Goal: Task Accomplishment & Management: Use online tool/utility

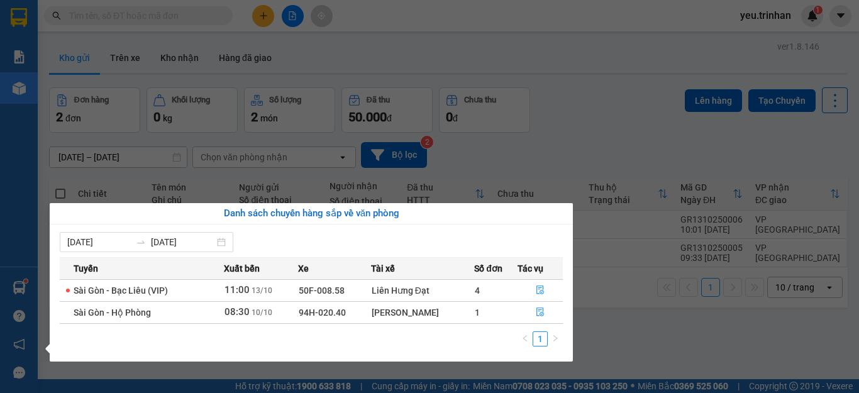
click at [413, 292] on div "Liên Hưng Đạt" at bounding box center [423, 291] width 102 height 14
click at [540, 291] on icon "file-done" at bounding box center [540, 289] width 9 height 9
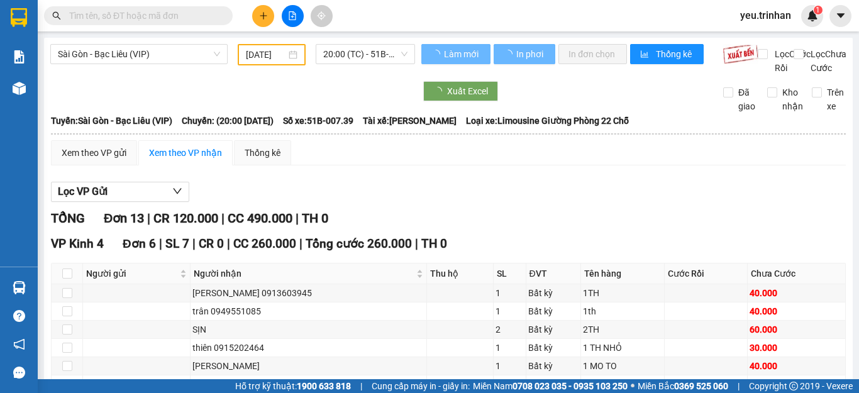
type input "[DATE]"
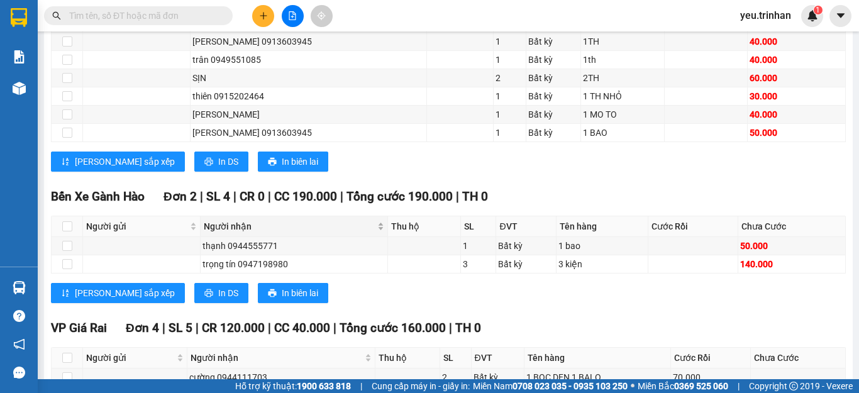
scroll to position [440, 0]
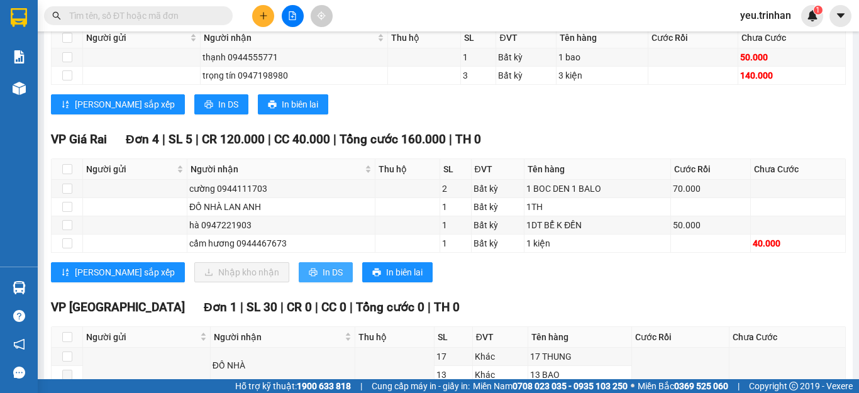
click at [323, 279] on span "In DS" at bounding box center [333, 272] width 20 height 14
click at [643, 114] on div "[PERSON_NAME] sắp xếp In DS In biên lai" at bounding box center [448, 104] width 795 height 20
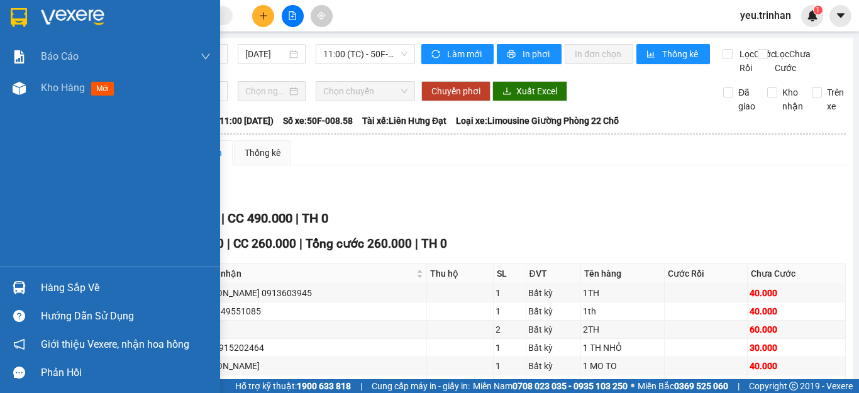
click at [19, 12] on img at bounding box center [19, 17] width 16 height 19
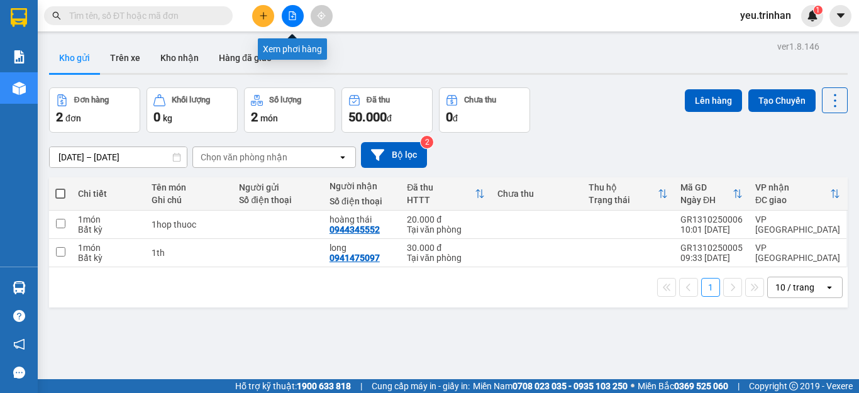
click at [292, 13] on icon "file-add" at bounding box center [292, 15] width 9 height 9
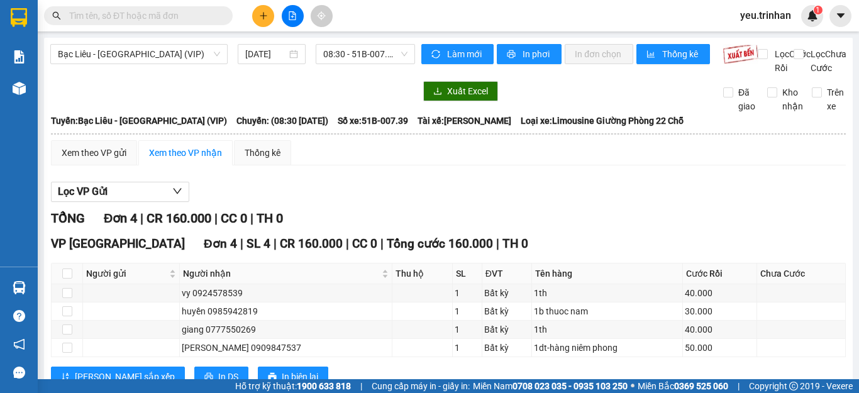
scroll to position [57, 0]
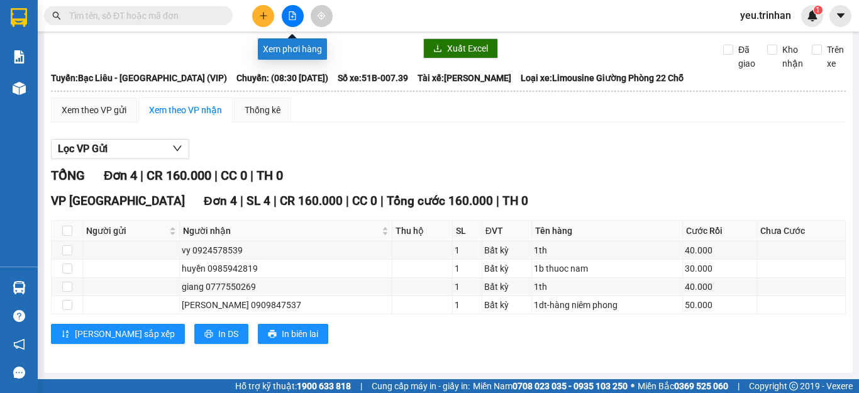
click at [291, 14] on icon "file-add" at bounding box center [292, 15] width 9 height 9
click at [294, 13] on icon "file-add" at bounding box center [292, 15] width 9 height 9
click at [286, 14] on button at bounding box center [293, 16] width 22 height 22
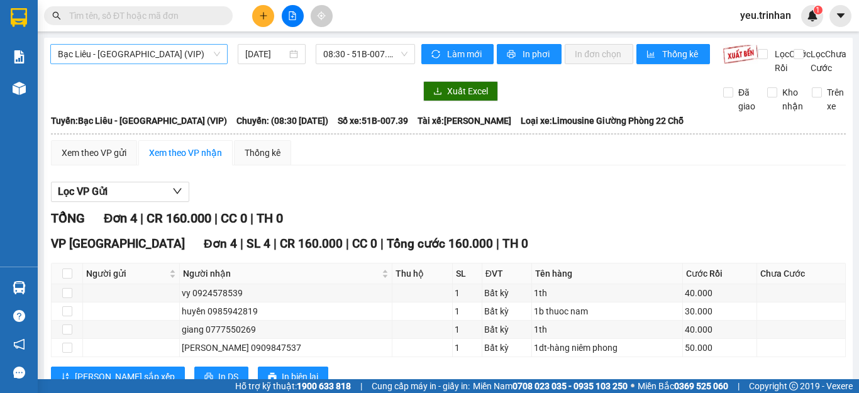
click at [180, 60] on span "Bạc Liêu - [GEOGRAPHIC_DATA] (VIP)" at bounding box center [139, 54] width 162 height 19
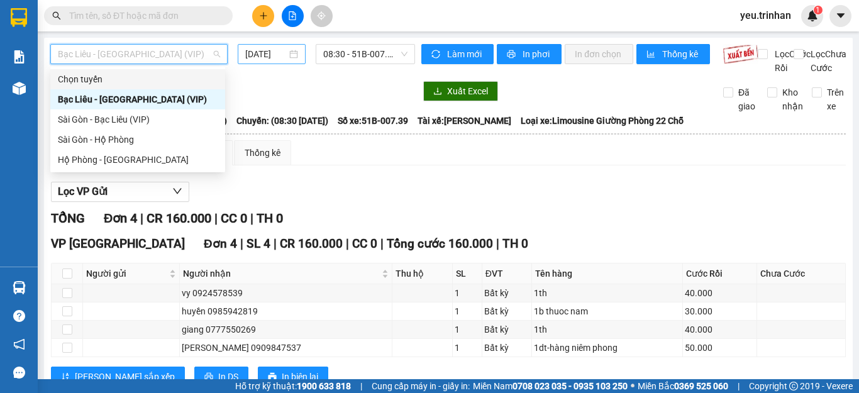
click at [248, 53] on input "[DATE]" at bounding box center [266, 54] width 42 height 14
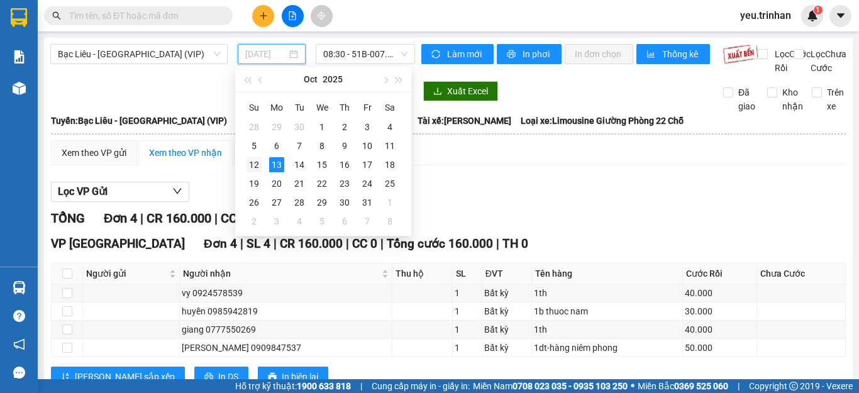
click at [253, 163] on div "12" at bounding box center [253, 164] width 15 height 15
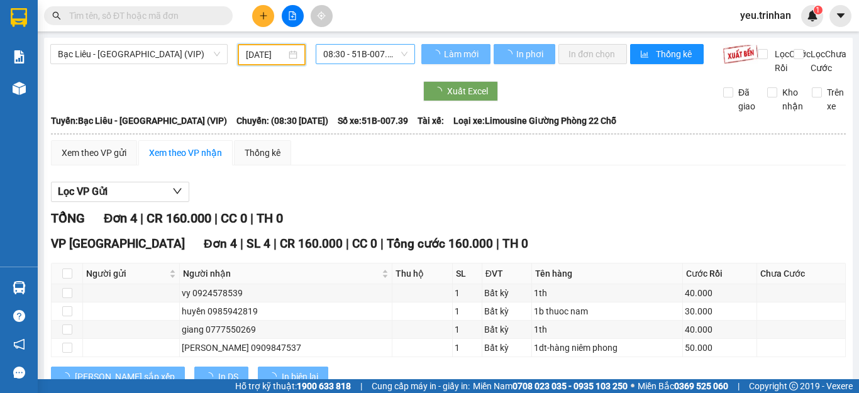
type input "[DATE]"
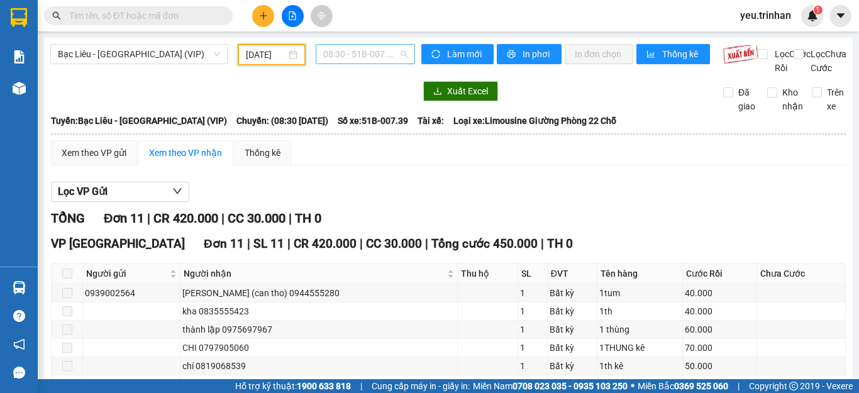
click at [358, 55] on span "08:30 - 51B-007.39" at bounding box center [365, 54] width 84 height 19
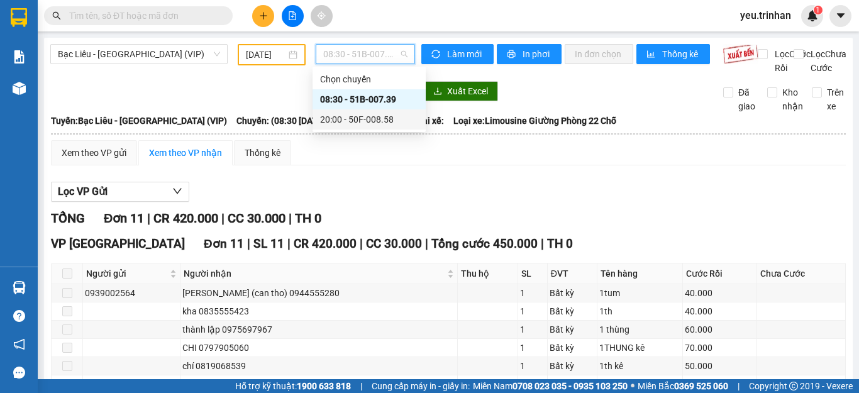
click at [358, 115] on div "20:00 - 50F-008.58" at bounding box center [369, 120] width 98 height 14
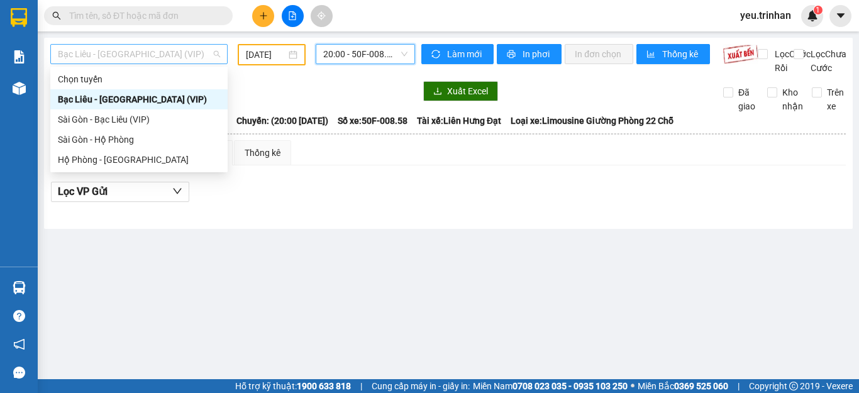
click at [131, 54] on span "Bạc Liêu - [GEOGRAPHIC_DATA] (VIP)" at bounding box center [139, 54] width 162 height 19
click at [111, 158] on div "Hộ Phòng - [GEOGRAPHIC_DATA]" at bounding box center [139, 160] width 162 height 14
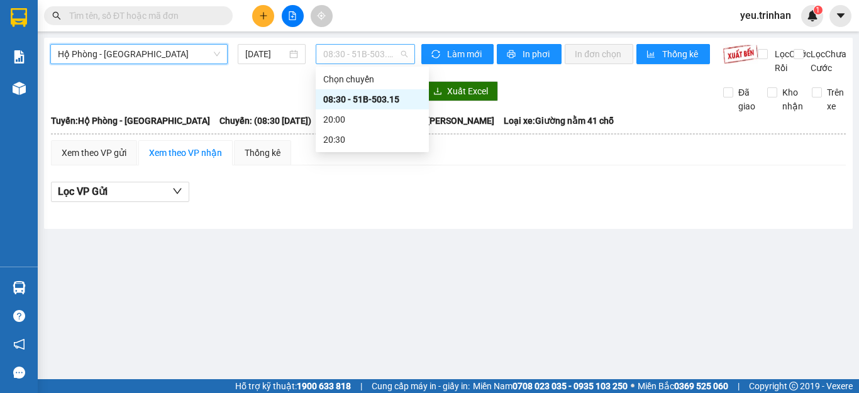
click at [353, 53] on span "08:30 - 51B-503.15" at bounding box center [365, 54] width 84 height 19
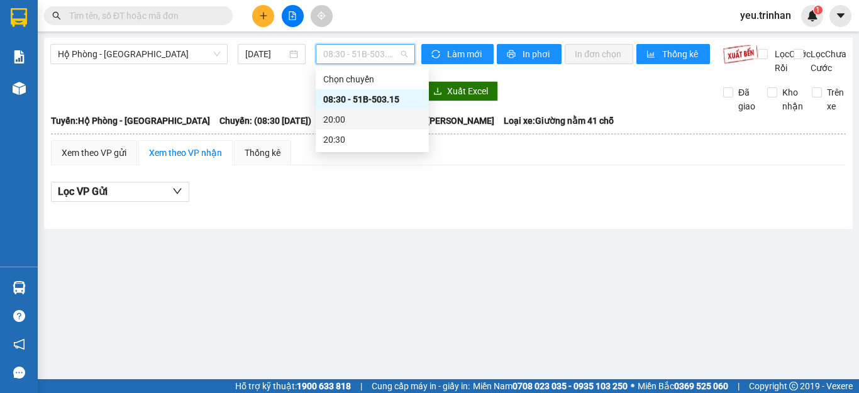
click at [346, 125] on div "20:00" at bounding box center [372, 120] width 98 height 14
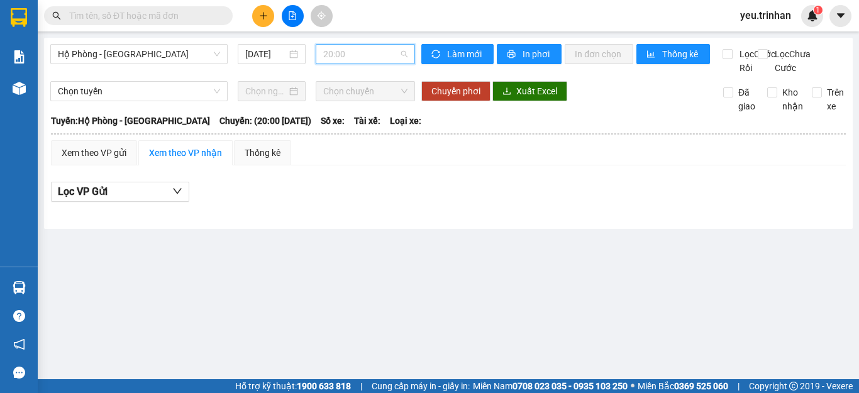
click at [339, 54] on span "20:00" at bounding box center [365, 54] width 84 height 19
click at [265, 55] on input "[DATE]" at bounding box center [266, 54] width 42 height 14
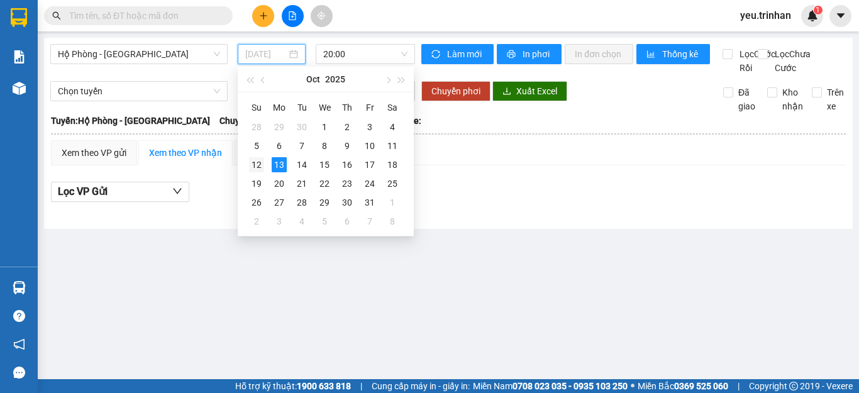
click at [256, 165] on div "12" at bounding box center [256, 164] width 15 height 15
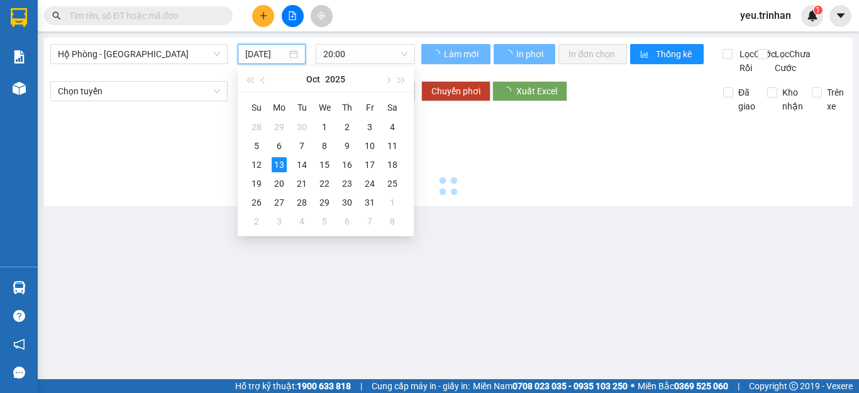
type input "[DATE]"
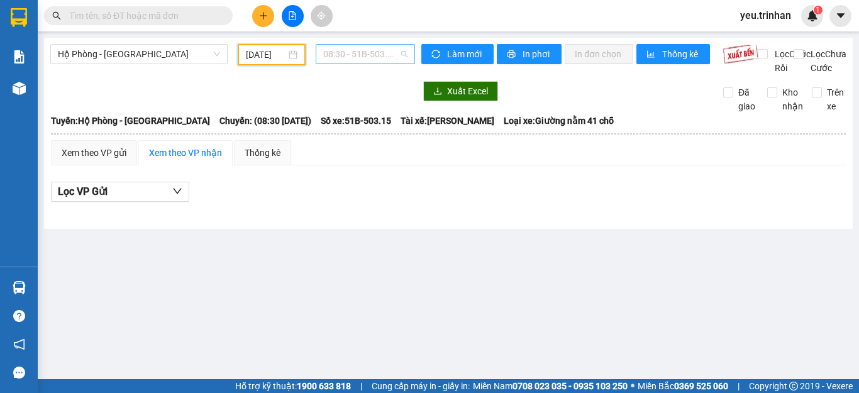
click at [375, 52] on span "08:30 - 51B-503.15" at bounding box center [365, 54] width 84 height 19
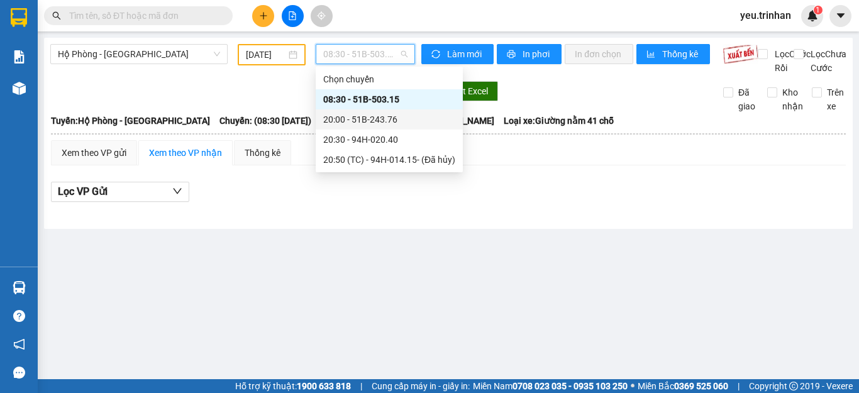
click at [367, 120] on div "20:00 - 51B-243.76" at bounding box center [389, 120] width 132 height 14
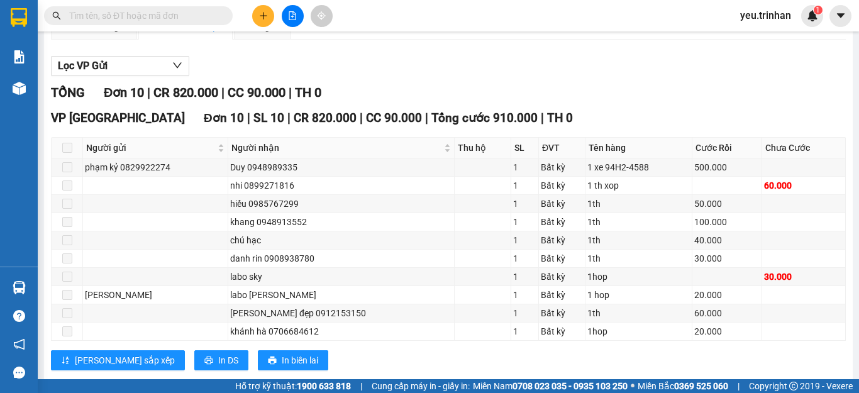
scroll to position [166, 0]
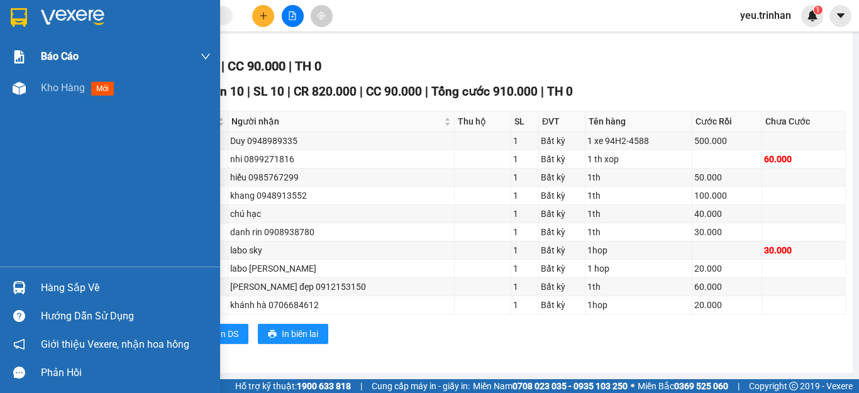
click at [25, 8] on img at bounding box center [19, 17] width 16 height 19
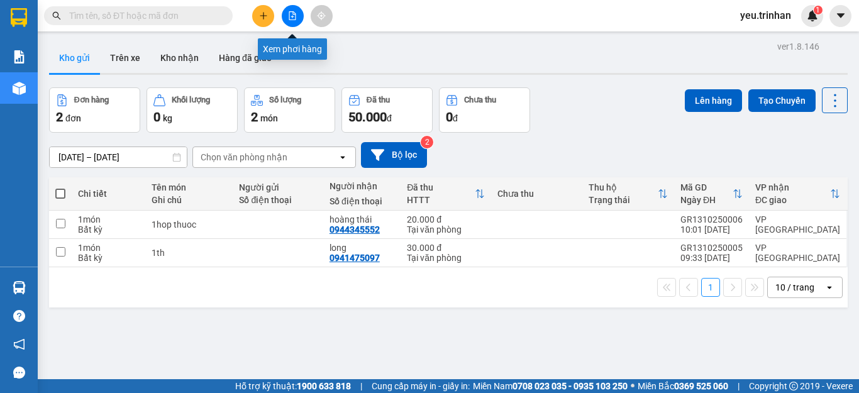
click at [284, 13] on button at bounding box center [293, 16] width 22 height 22
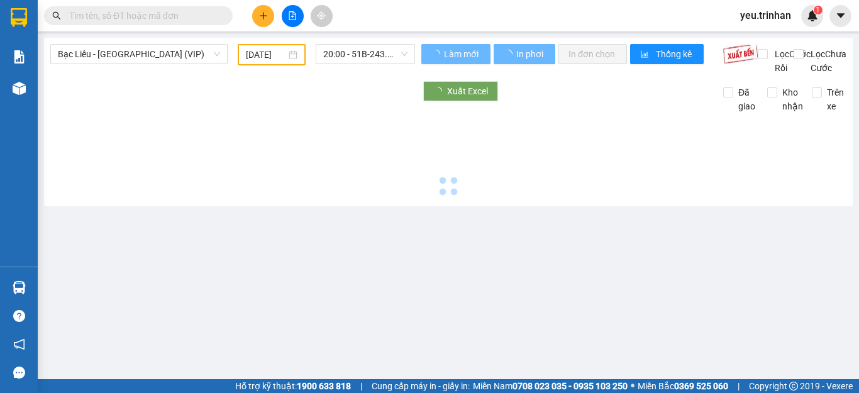
type input "[DATE]"
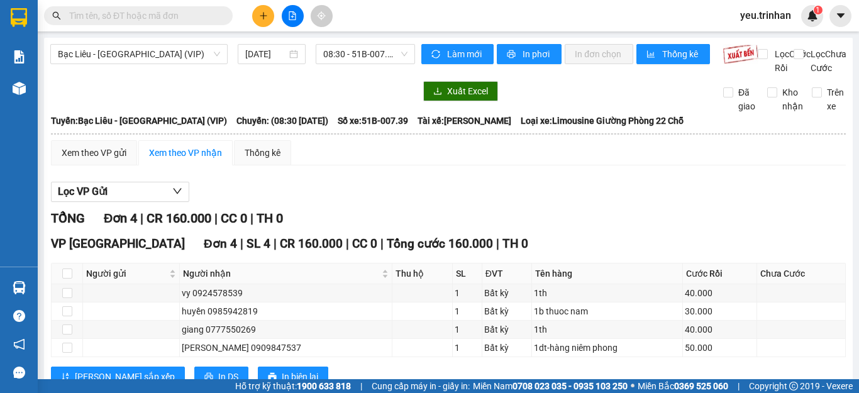
scroll to position [57, 0]
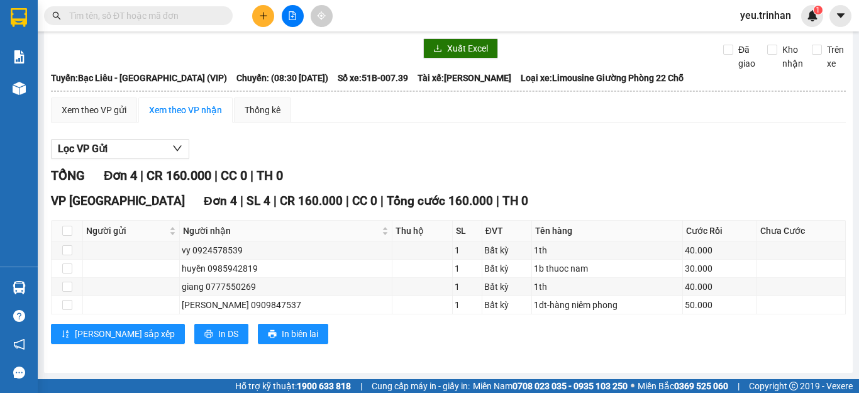
click at [213, 13] on input "text" at bounding box center [143, 16] width 148 height 14
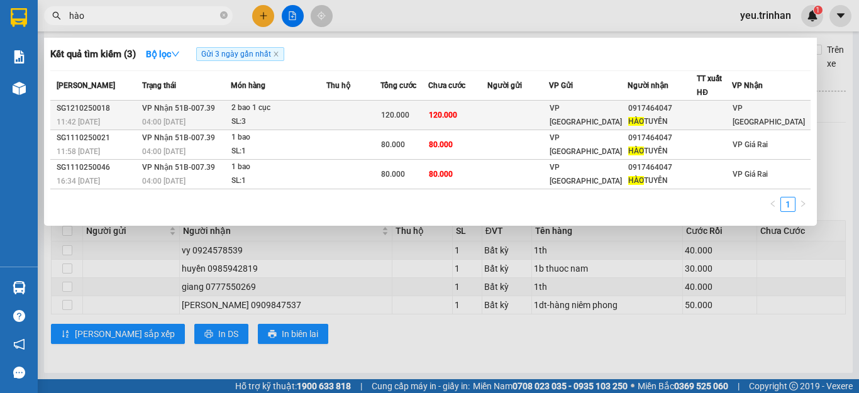
type input "hào"
click at [258, 119] on div "SL: 3" at bounding box center [278, 122] width 94 height 14
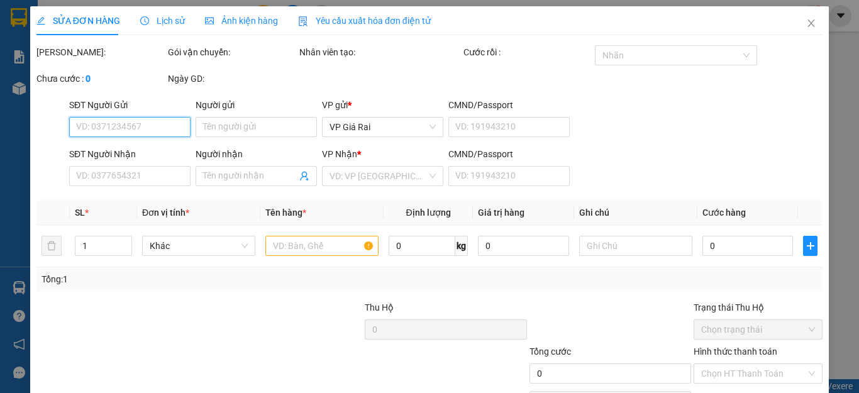
type input "0917464047"
type input "[PERSON_NAME]"
type input "120.000"
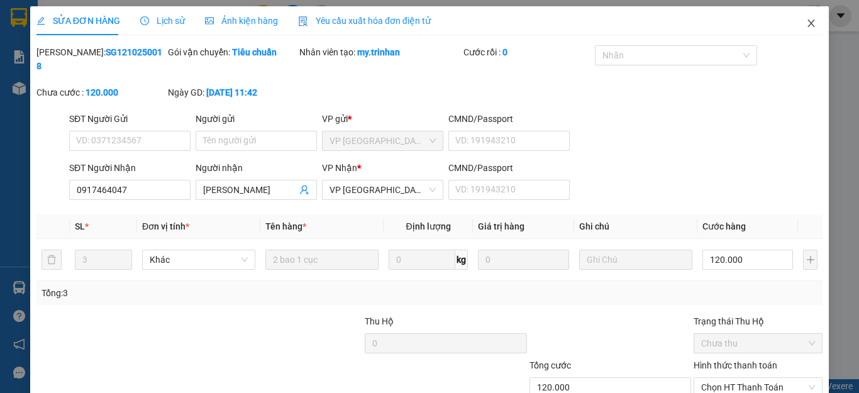
click at [806, 19] on icon "close" at bounding box center [811, 23] width 10 height 10
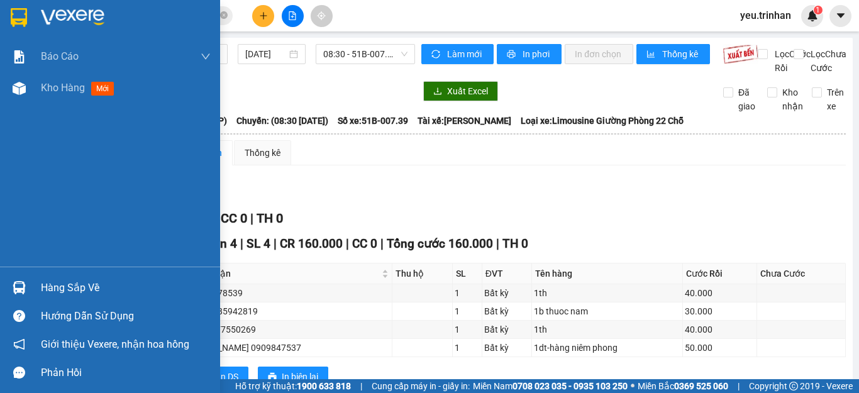
click at [28, 20] on div at bounding box center [19, 17] width 22 height 22
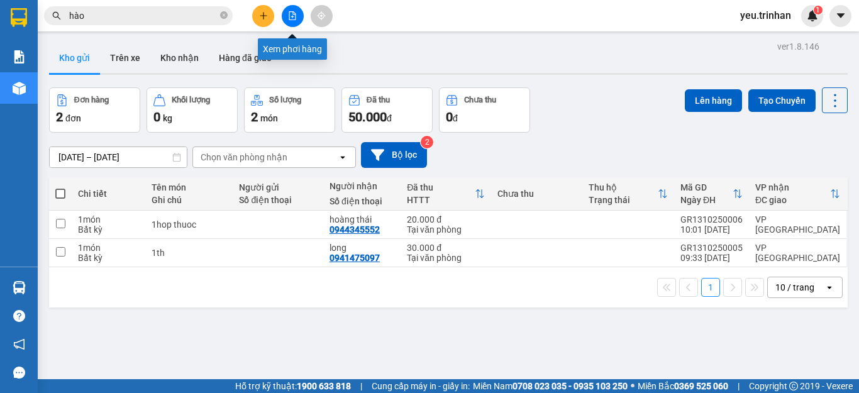
click at [289, 16] on icon "file-add" at bounding box center [292, 15] width 7 height 9
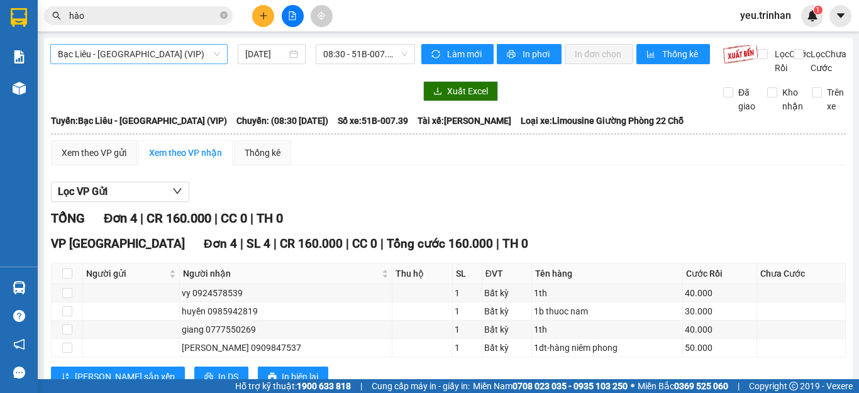
click at [155, 55] on span "Bạc Liêu - [GEOGRAPHIC_DATA] (VIP)" at bounding box center [139, 54] width 162 height 19
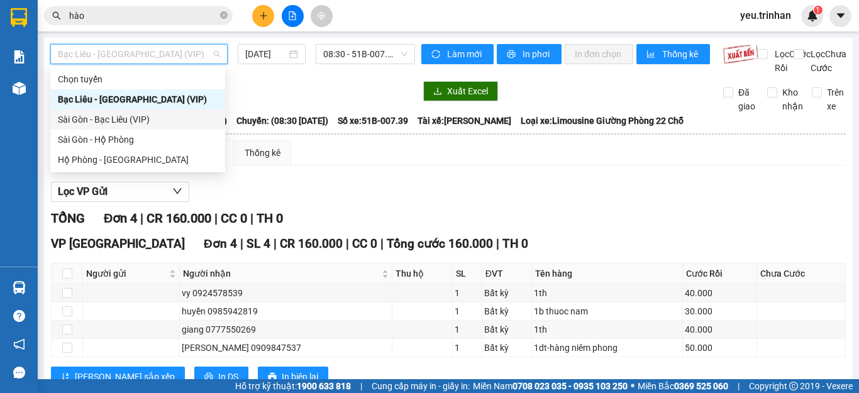
click at [102, 118] on div "Sài Gòn - Bạc Liêu (VIP)" at bounding box center [138, 120] width 160 height 14
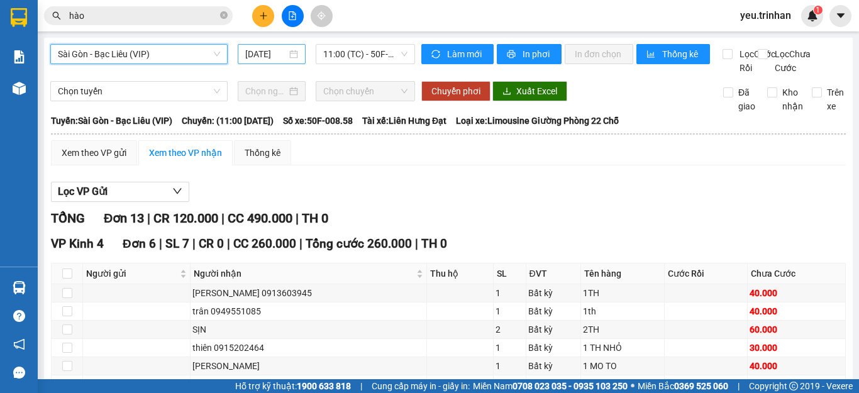
click at [259, 52] on input "[DATE]" at bounding box center [266, 54] width 42 height 14
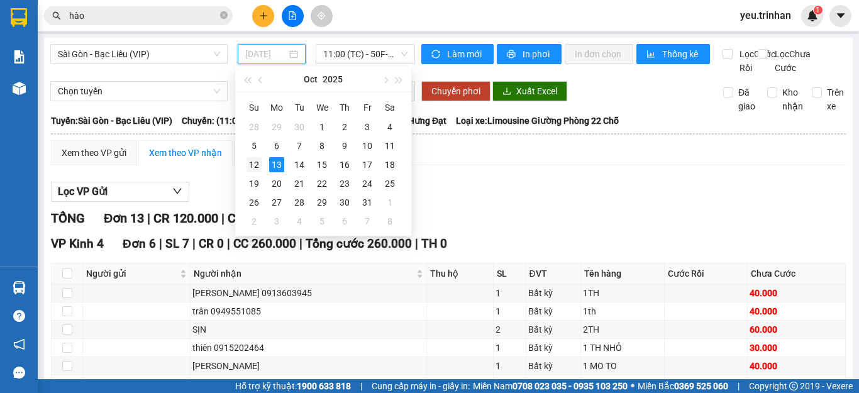
click at [253, 168] on div "12" at bounding box center [253, 164] width 15 height 15
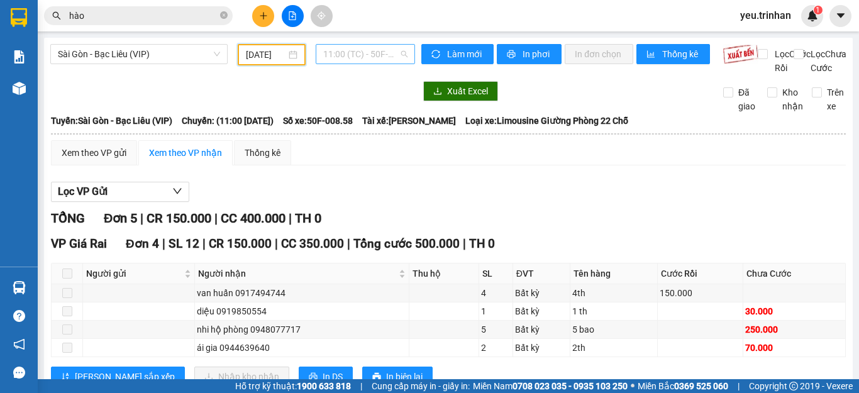
click at [353, 58] on span "11:00 (TC) - 50F-008.58" at bounding box center [365, 54] width 84 height 19
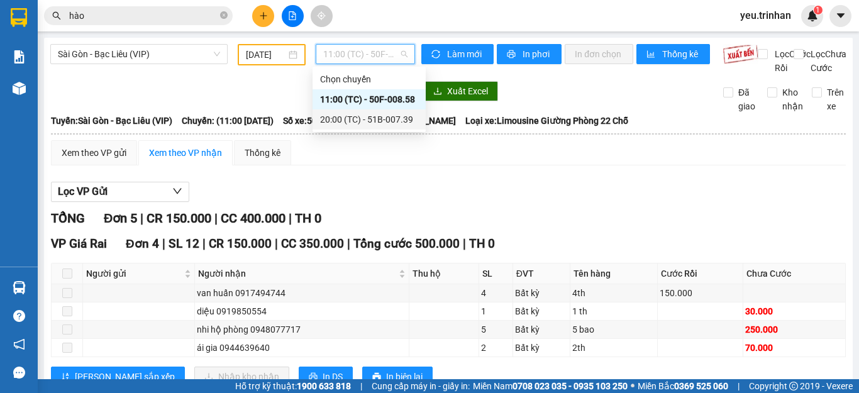
click at [338, 120] on div "20:00 (TC) - 51B-007.39" at bounding box center [369, 120] width 98 height 14
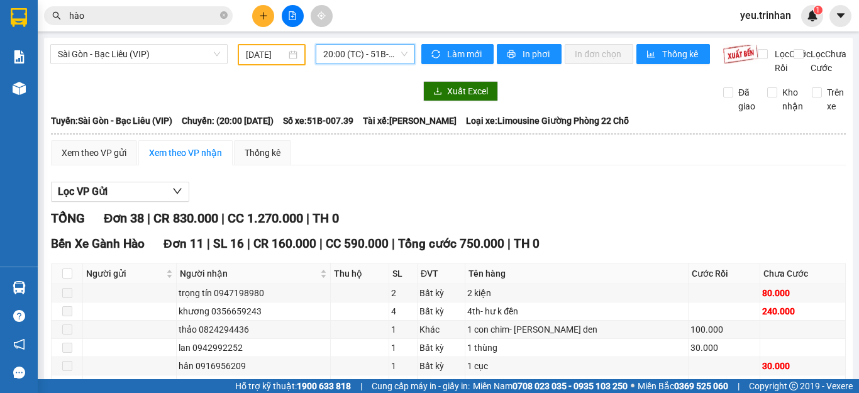
click at [261, 52] on input "[DATE]" at bounding box center [266, 55] width 40 height 14
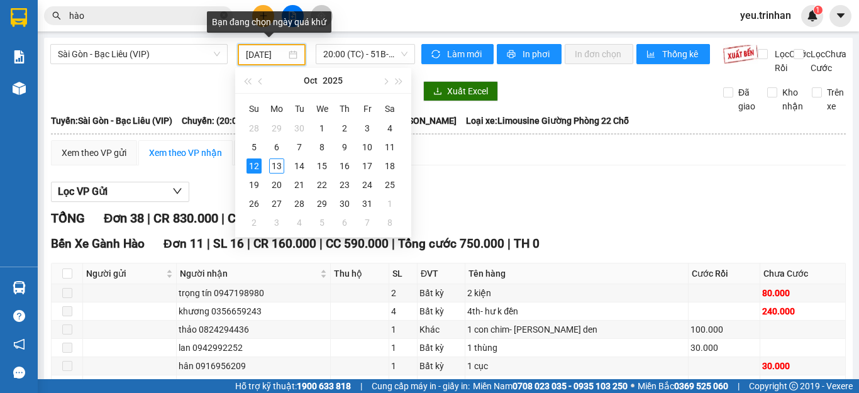
type input "[DATE]"
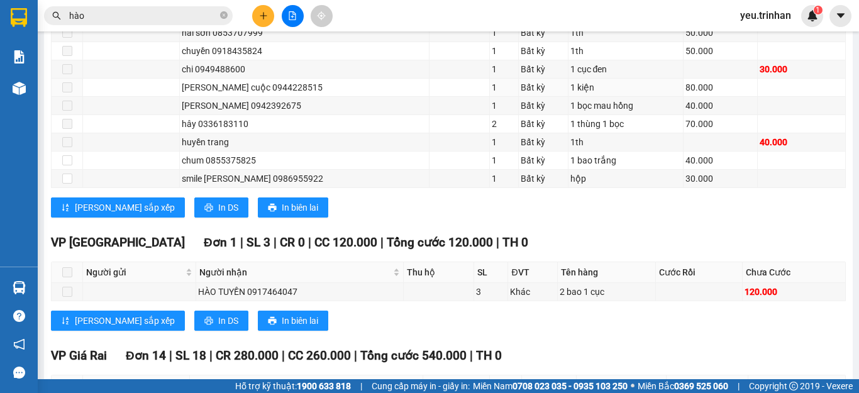
scroll to position [755, 0]
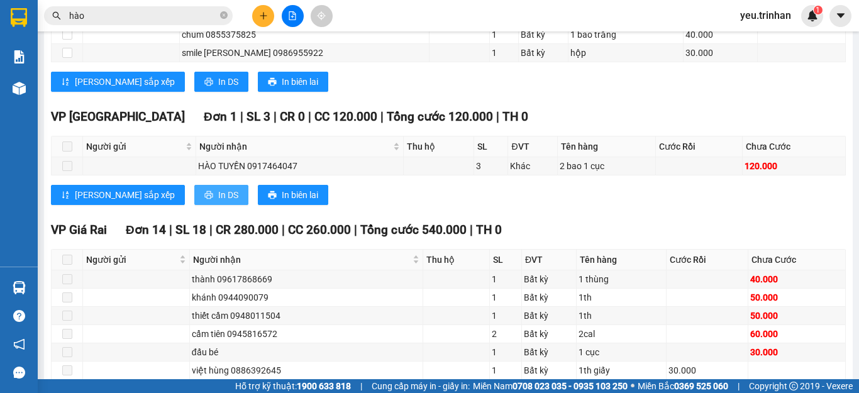
click at [218, 202] on span "In DS" at bounding box center [228, 195] width 20 height 14
